Goal: Information Seeking & Learning: Learn about a topic

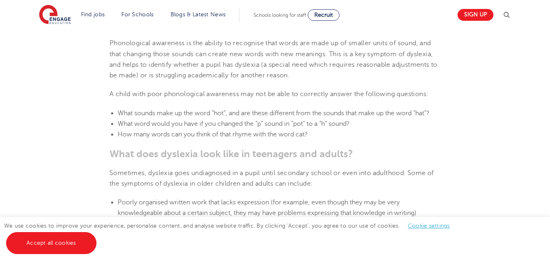
scroll to position [960, 0]
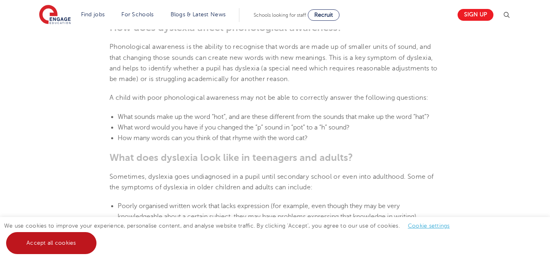
click at [72, 240] on link "Accept all cookies" at bounding box center [51, 243] width 90 height 22
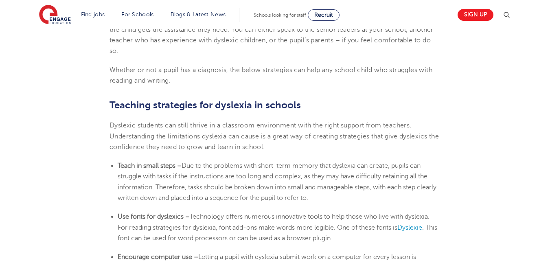
scroll to position [1274, 0]
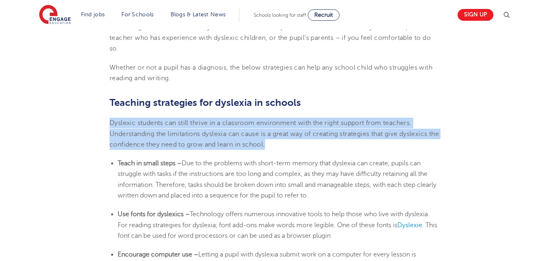
drag, startPoint x: 280, startPoint y: 145, endPoint x: 106, endPoint y: 127, distance: 174.2
click at [106, 127] on section "[DATE] Supporting [MEDICAL_DATA] In Schools: 10 Teaching Strategies | Engage Ho…" at bounding box center [275, 13] width 494 height 2125
copy span "Dyslexic students can still thrive in a classroom environment with the right su…"
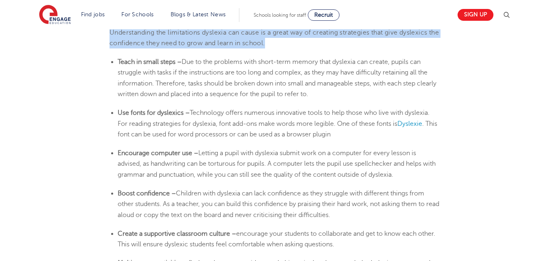
scroll to position [1372, 0]
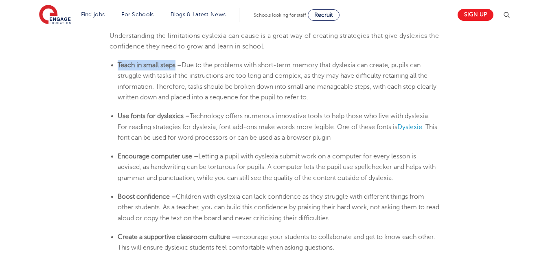
drag, startPoint x: 177, startPoint y: 66, endPoint x: 117, endPoint y: 64, distance: 59.9
click at [117, 64] on ul "Teach in small steps – Due to the problems with short-term memory that [MEDICAL…" at bounding box center [275, 81] width 331 height 43
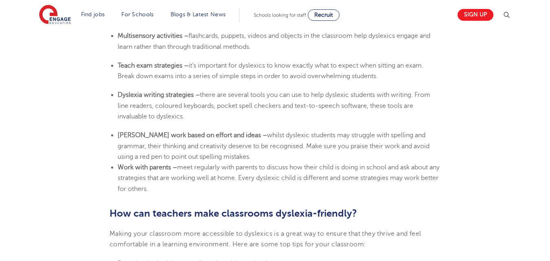
scroll to position [1604, 0]
drag, startPoint x: 170, startPoint y: 187, endPoint x: 121, endPoint y: 52, distance: 144.2
click at [169, 190] on li "Work with parents – meet regularly with parents to discuss how their child is d…" at bounding box center [279, 177] width 323 height 32
click at [169, 189] on li "Work with parents – meet regularly with parents to discuss how their child is d…" at bounding box center [279, 177] width 323 height 32
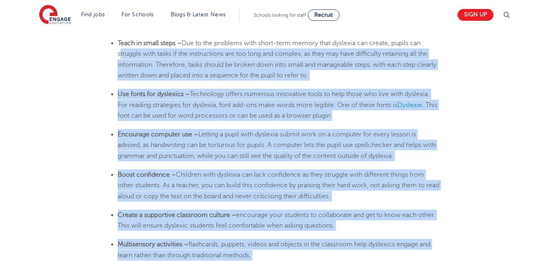
scroll to position [1395, 0]
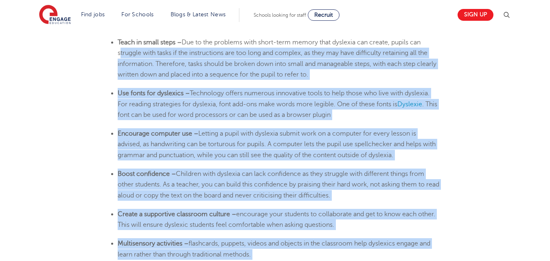
drag, startPoint x: 169, startPoint y: 189, endPoint x: 125, endPoint y: 53, distance: 143.2
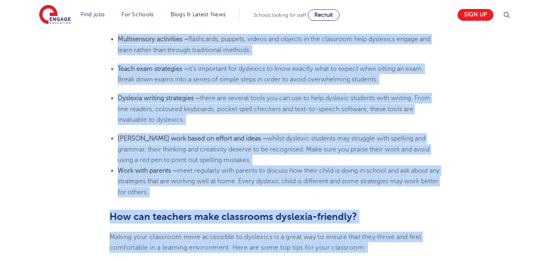
scroll to position [1618, 0]
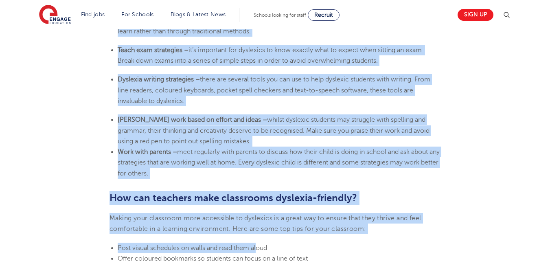
drag, startPoint x: 117, startPoint y: 42, endPoint x: 202, endPoint y: 174, distance: 156.7
copy section "Lorem ip dolor sitam – Con ad eli seddoeiu temp incid-utla etdolo magn aliquaen…"
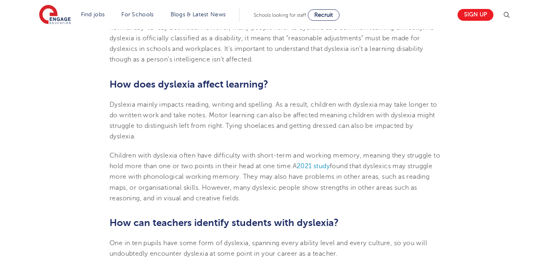
scroll to position [572, 0]
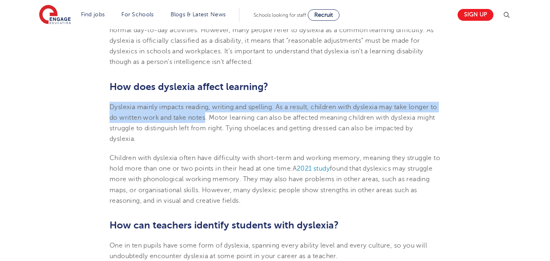
drag, startPoint x: 216, startPoint y: 118, endPoint x: 109, endPoint y: 107, distance: 107.3
copy span "[MEDICAL_DATA] mainly impacts reading, writing and spelling. As a result, child…"
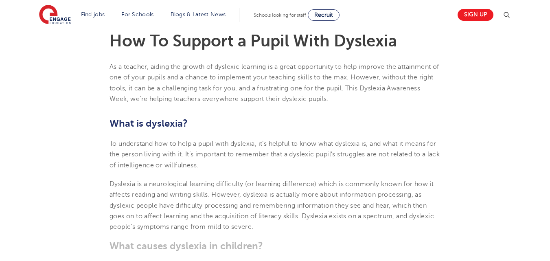
scroll to position [269, 0]
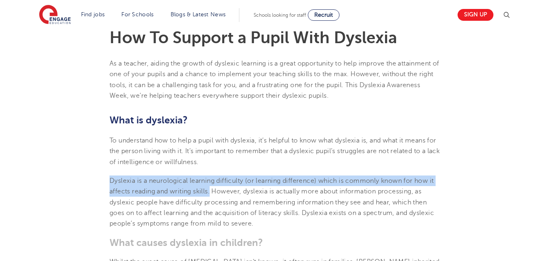
drag, startPoint x: 108, startPoint y: 179, endPoint x: 211, endPoint y: 192, distance: 103.5
copy span "[MEDICAL_DATA] is a neurological [MEDICAL_DATA] (or learning difference) which …"
